Goal: Task Accomplishment & Management: Manage account settings

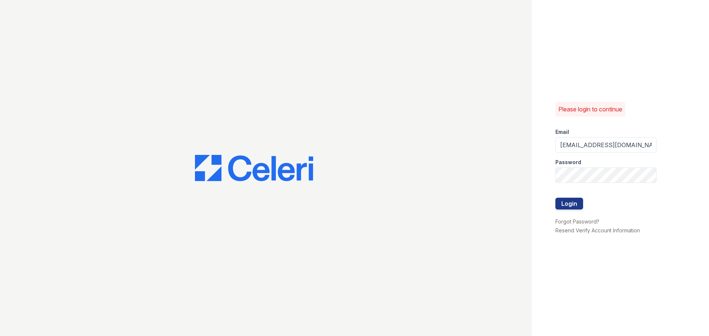
click at [564, 204] on button "Login" at bounding box center [570, 204] width 28 height 12
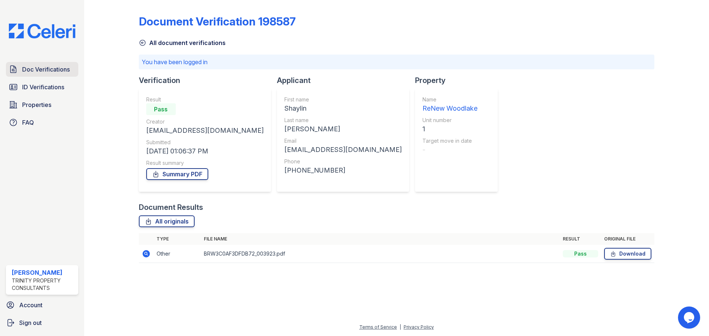
click at [49, 72] on span "Doc Verifications" at bounding box center [46, 69] width 48 height 9
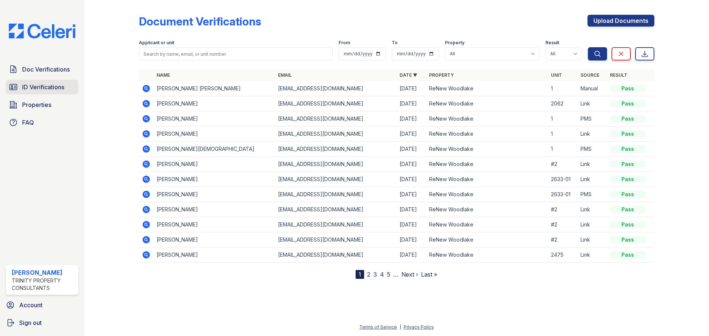
click at [54, 85] on span "ID Verifications" at bounding box center [43, 87] width 42 height 9
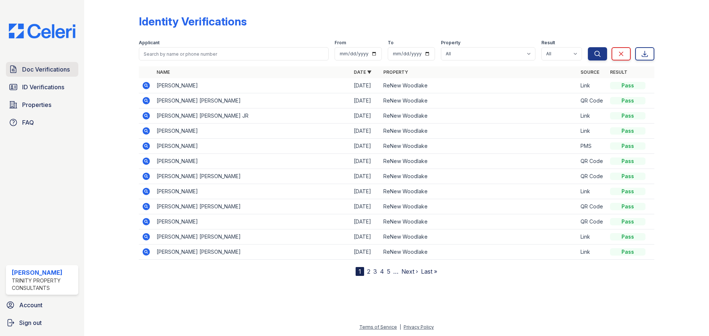
click at [54, 72] on span "Doc Verifications" at bounding box center [46, 69] width 48 height 9
